Goal: Navigation & Orientation: Find specific page/section

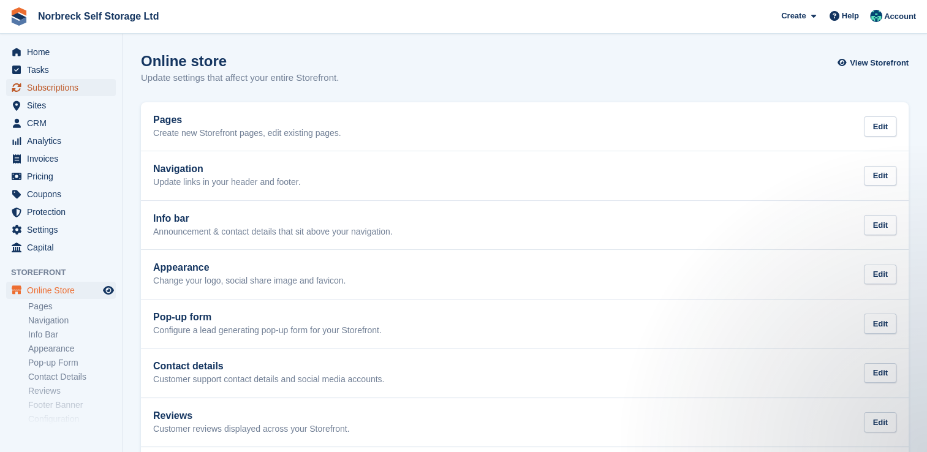
drag, startPoint x: 75, startPoint y: 92, endPoint x: 105, endPoint y: 91, distance: 30.0
click at [75, 92] on span "Subscriptions" at bounding box center [64, 87] width 74 height 17
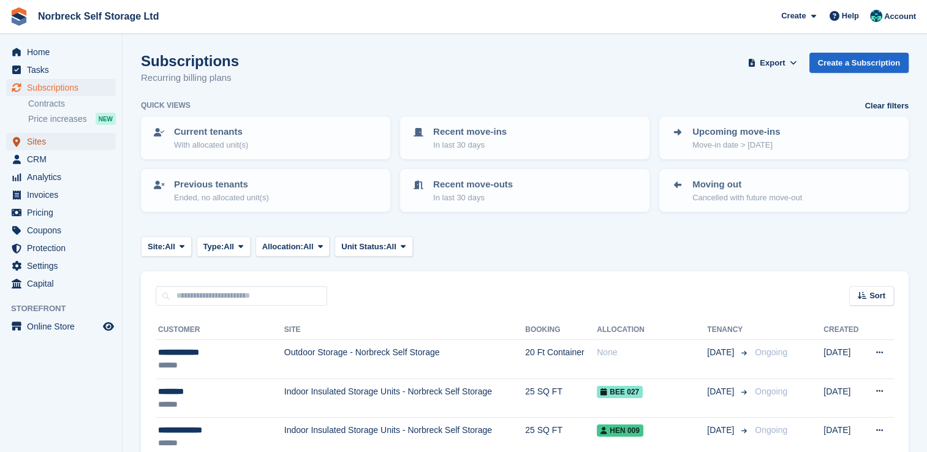
click at [85, 143] on span "Sites" at bounding box center [64, 141] width 74 height 17
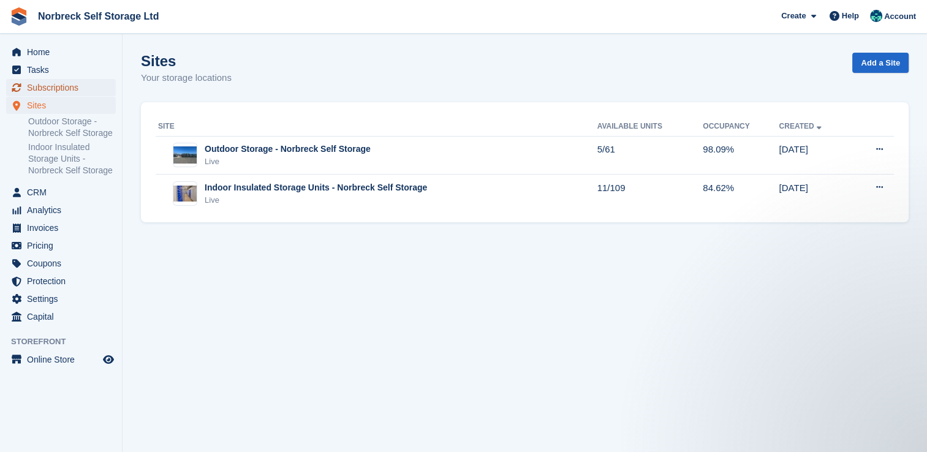
click at [79, 85] on span "Subscriptions" at bounding box center [64, 87] width 74 height 17
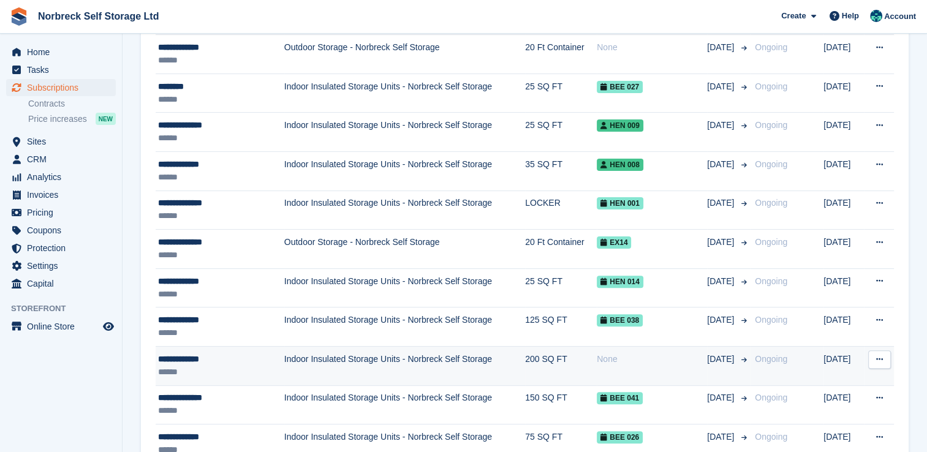
scroll to position [306, 0]
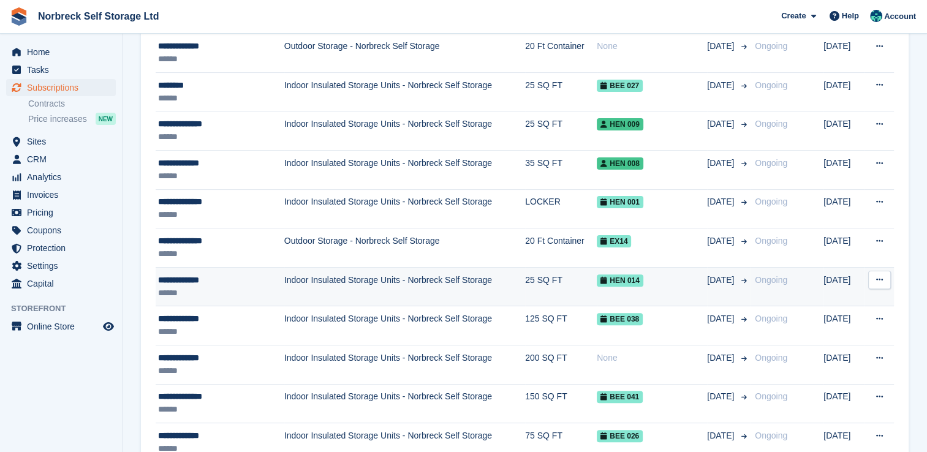
click at [284, 287] on td "Indoor Insulated Storage Units - Norbreck Self Storage" at bounding box center [404, 286] width 241 height 39
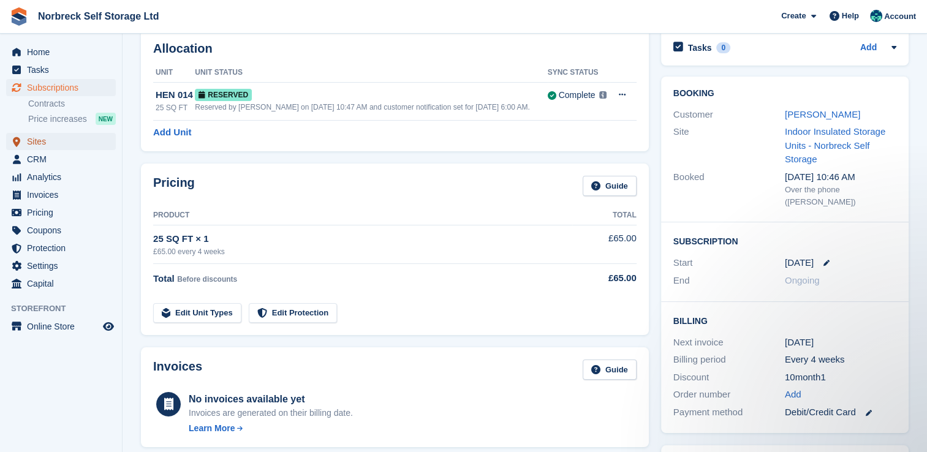
click at [52, 140] on span "Sites" at bounding box center [64, 141] width 74 height 17
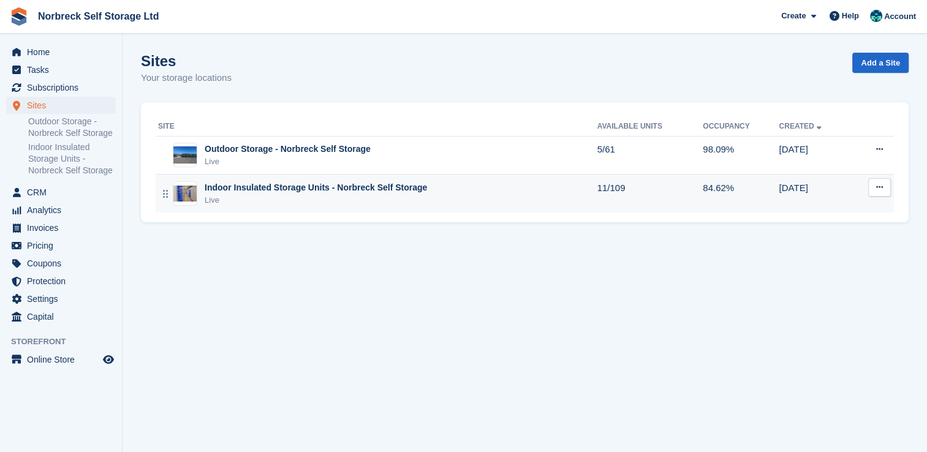
click at [272, 187] on div "Indoor Insulated Storage Units - Norbreck Self Storage" at bounding box center [316, 187] width 222 height 13
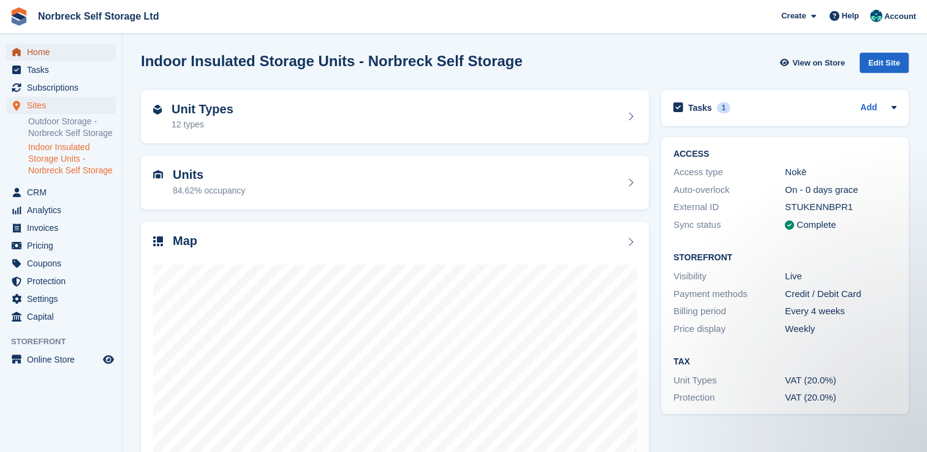
click at [91, 50] on span "Home" at bounding box center [64, 51] width 74 height 17
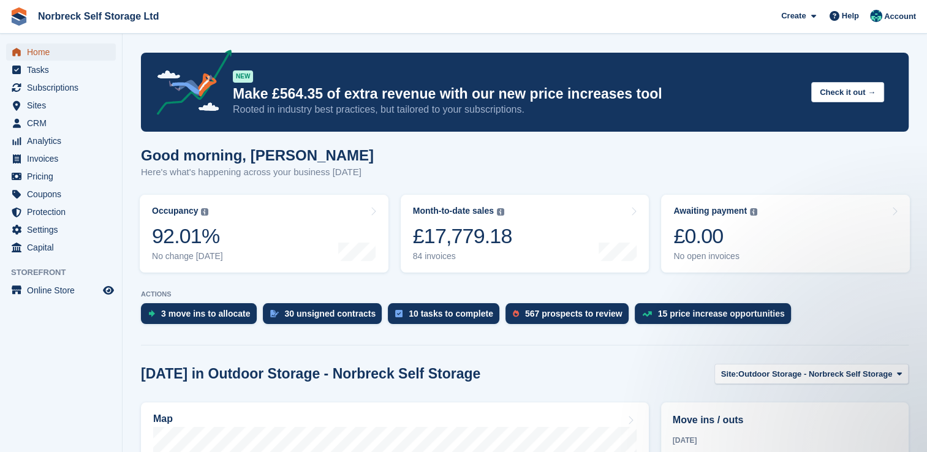
drag, startPoint x: 58, startPoint y: 51, endPoint x: 69, endPoint y: 58, distance: 12.1
click at [58, 51] on span "Home" at bounding box center [64, 51] width 74 height 17
click at [48, 107] on span "Sites" at bounding box center [64, 105] width 74 height 17
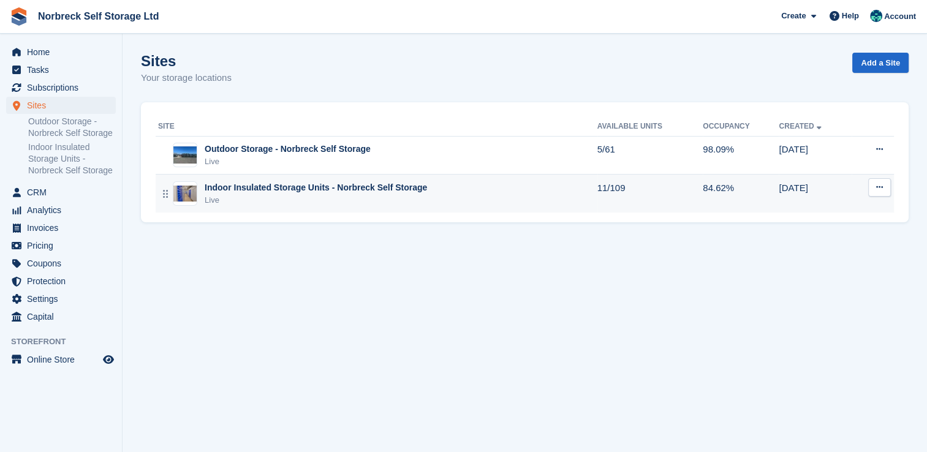
click at [304, 179] on td "Indoor Insulated Storage Units - Norbreck Self Storage Live" at bounding box center [377, 194] width 442 height 38
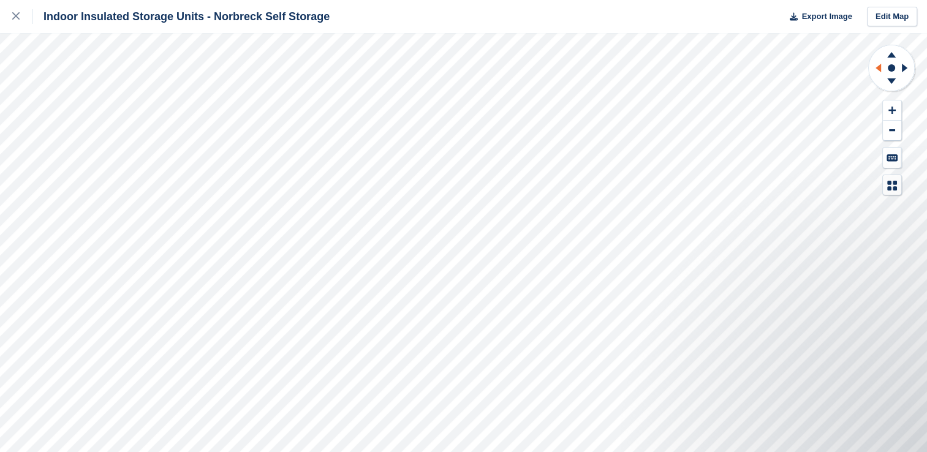
click at [880, 65] on icon at bounding box center [878, 68] width 6 height 9
click at [899, 65] on icon at bounding box center [906, 68] width 15 height 32
click at [899, 65] on icon at bounding box center [891, 68] width 48 height 49
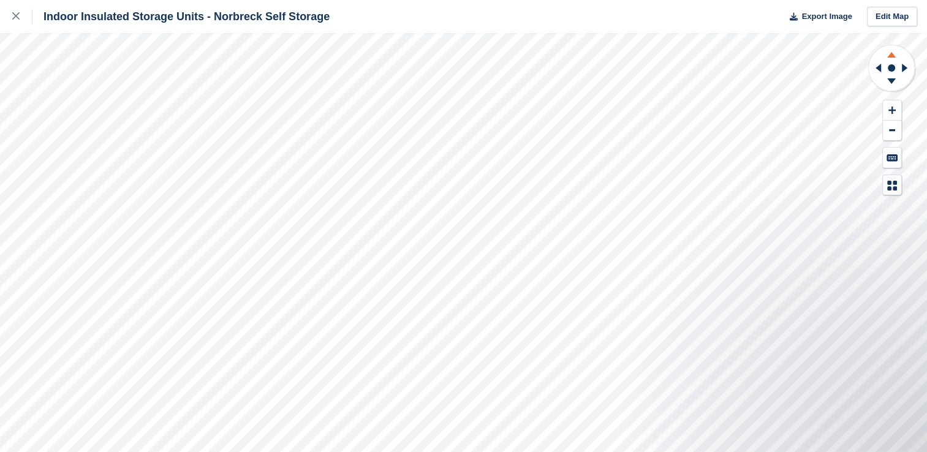
click at [891, 49] on icon at bounding box center [891, 52] width 32 height 15
click at [899, 89] on circle at bounding box center [891, 68] width 47 height 47
click at [897, 82] on icon at bounding box center [891, 82] width 32 height 15
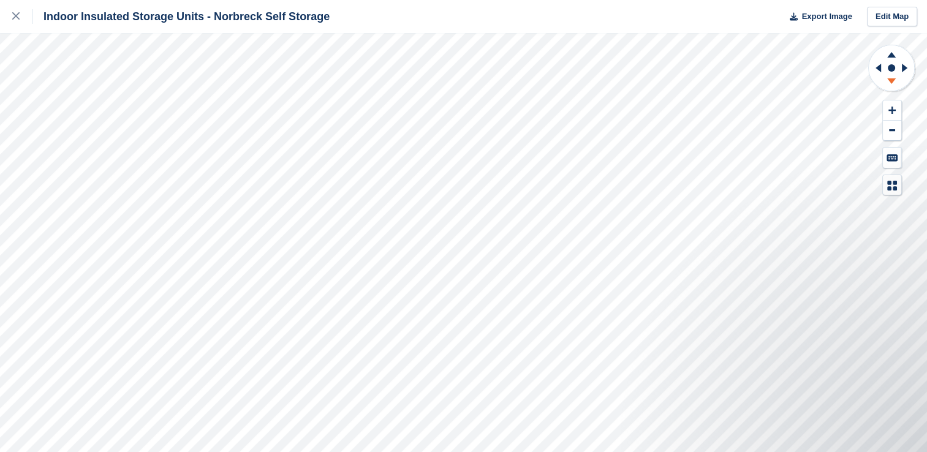
click at [897, 82] on icon at bounding box center [891, 82] width 32 height 15
click at [902, 69] on g at bounding box center [906, 68] width 15 height 32
click at [902, 69] on icon at bounding box center [905, 68] width 6 height 9
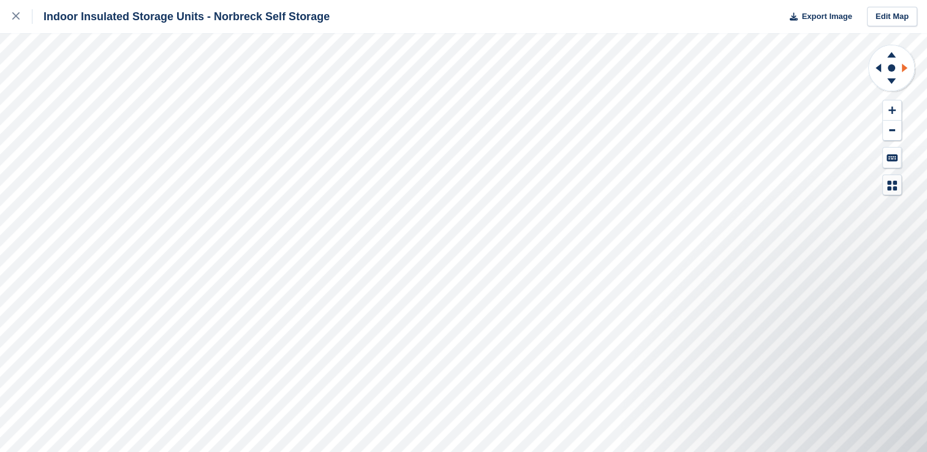
click at [902, 69] on icon at bounding box center [905, 68] width 6 height 9
drag, startPoint x: 902, startPoint y: 69, endPoint x: 891, endPoint y: 132, distance: 64.2
click at [891, 132] on button at bounding box center [892, 131] width 18 height 20
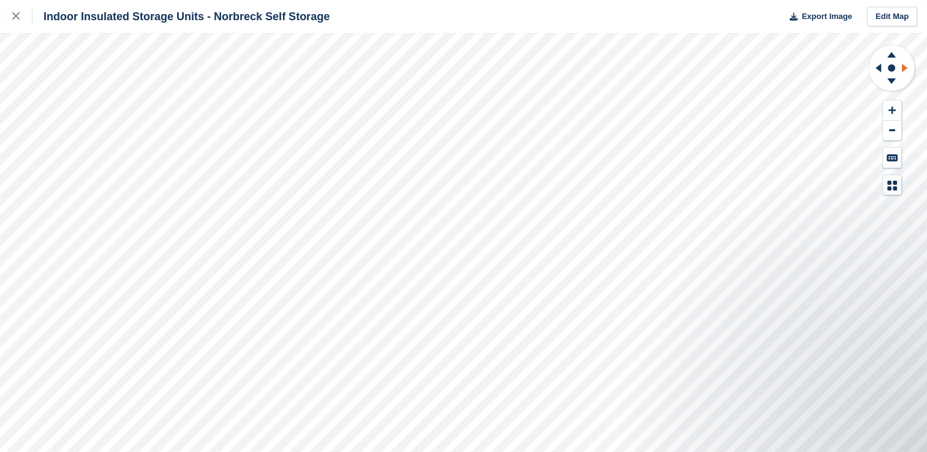
click at [907, 70] on icon at bounding box center [906, 68] width 15 height 32
click at [893, 81] on icon at bounding box center [891, 82] width 32 height 15
click at [891, 48] on icon at bounding box center [891, 52] width 32 height 15
click at [894, 77] on icon at bounding box center [891, 82] width 32 height 15
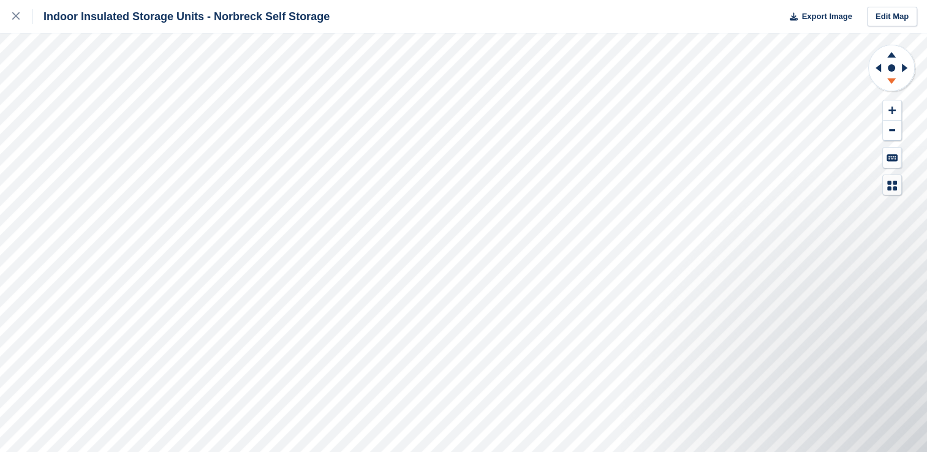
click at [894, 77] on icon at bounding box center [891, 82] width 32 height 15
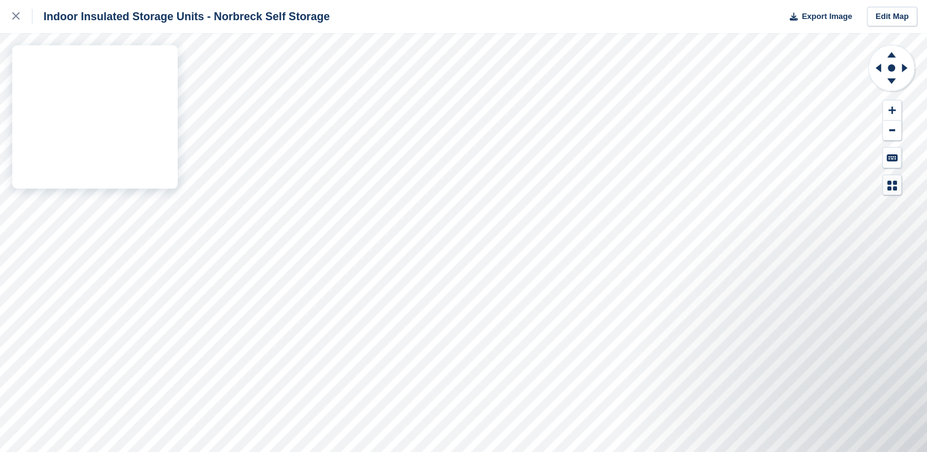
click at [97, 64] on div "Indoor Insulated Storage Units - Norbreck Self Storage Export Image Edit Map" at bounding box center [463, 226] width 927 height 452
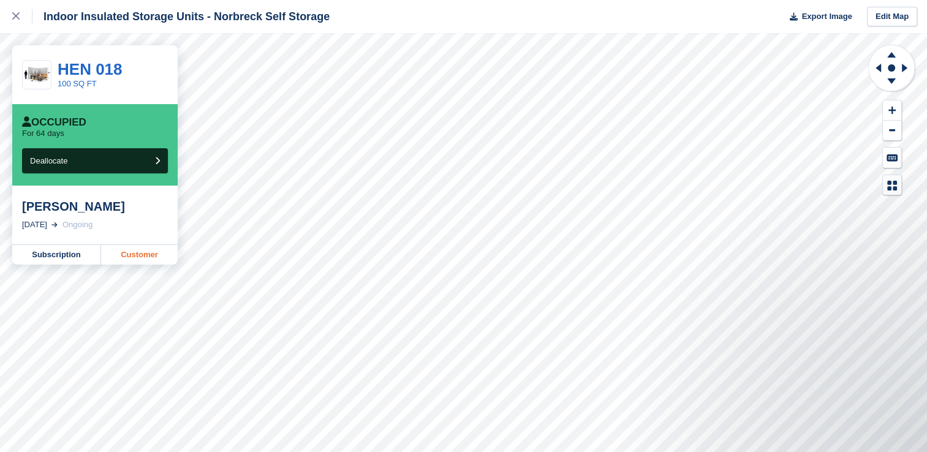
click at [150, 260] on link "Customer" at bounding box center [139, 255] width 77 height 20
drag, startPoint x: 19, startPoint y: 16, endPoint x: 29, endPoint y: 26, distance: 14.7
click at [19, 16] on icon at bounding box center [15, 15] width 7 height 7
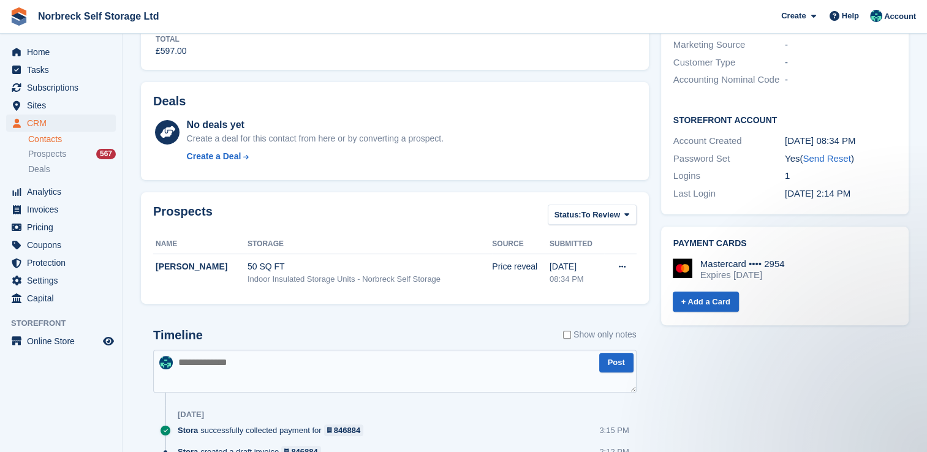
scroll to position [368, 0]
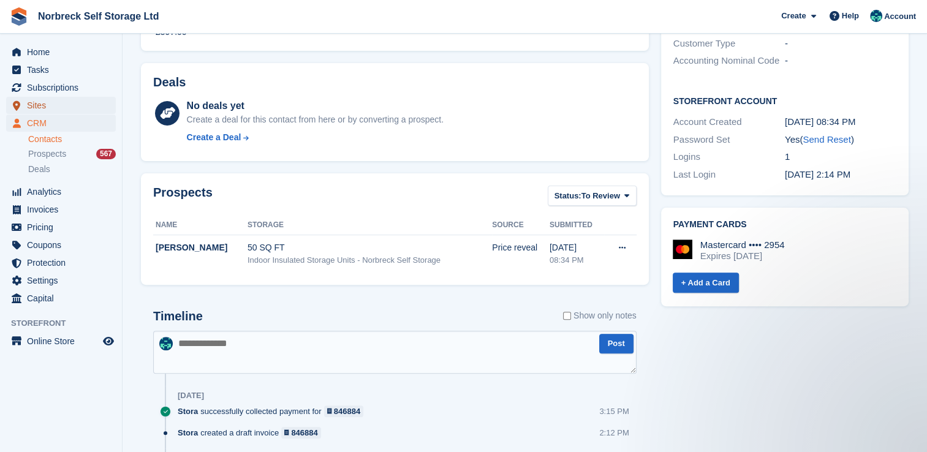
click at [51, 112] on span "Sites" at bounding box center [64, 105] width 74 height 17
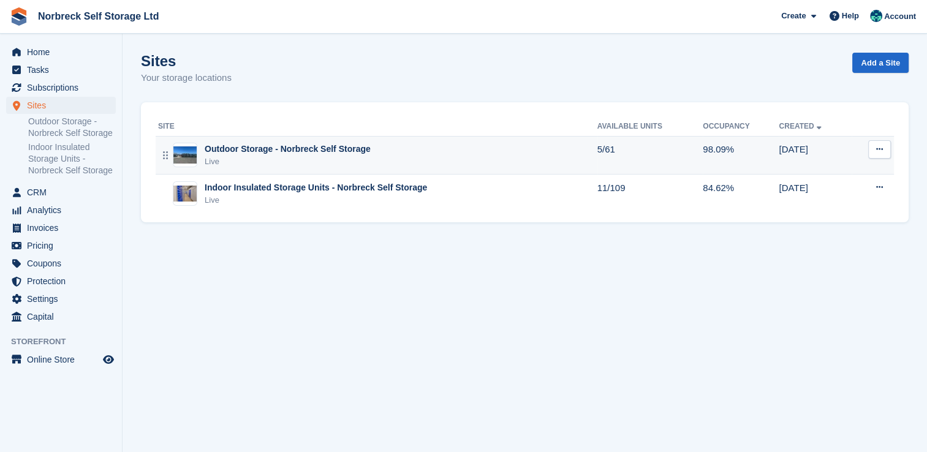
click at [336, 161] on div "Live" at bounding box center [288, 162] width 166 height 12
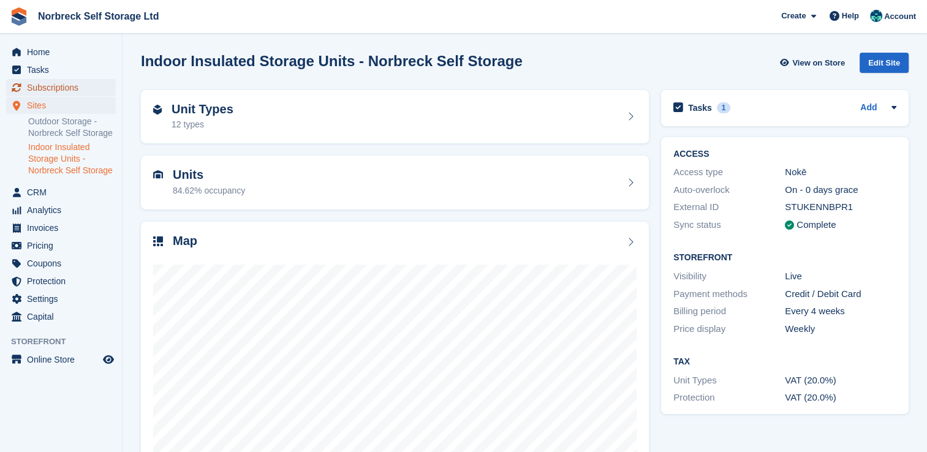
click at [76, 87] on span "Subscriptions" at bounding box center [64, 87] width 74 height 17
